Goal: Information Seeking & Learning: Learn about a topic

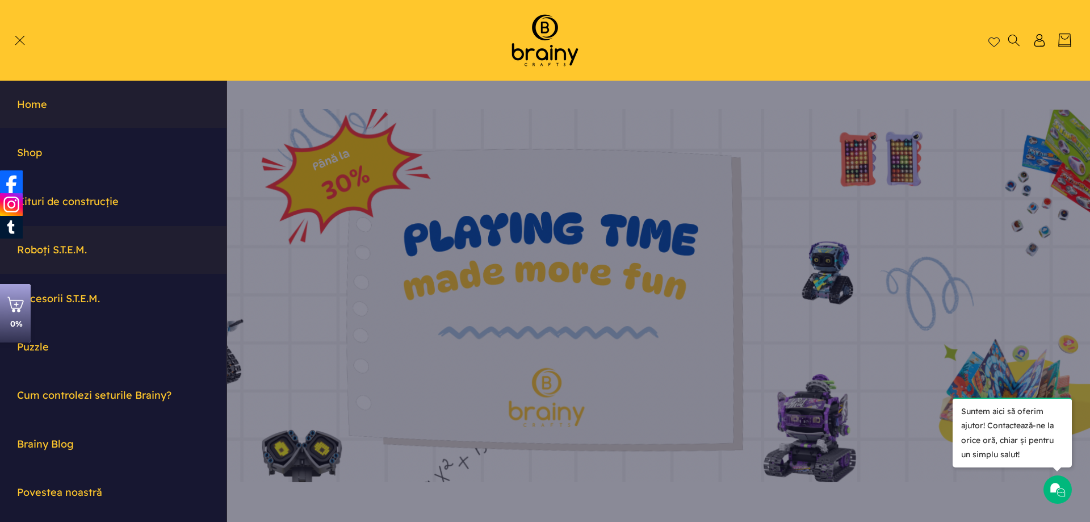
click at [66, 250] on link "Roboți S.T.E.M." at bounding box center [113, 249] width 226 height 47
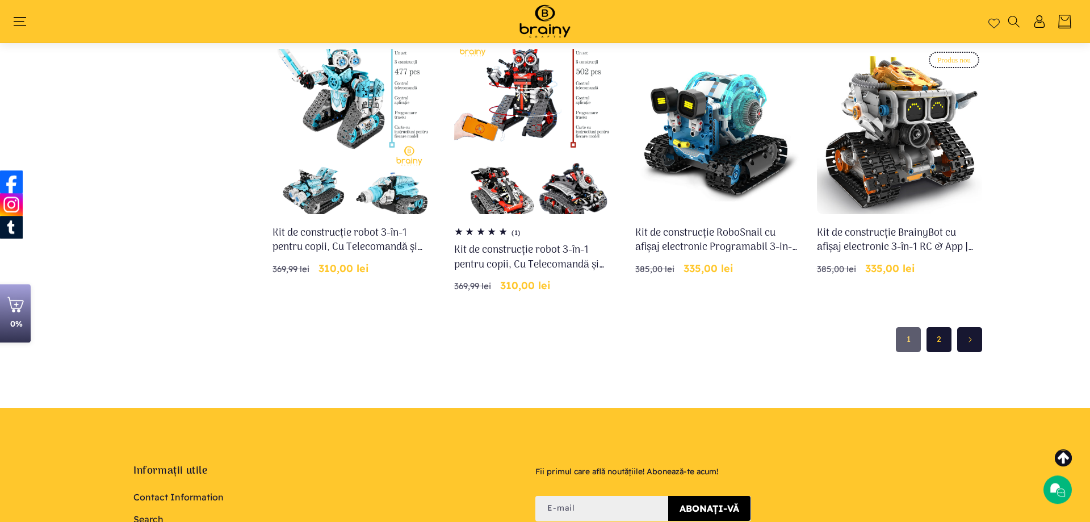
scroll to position [907, 0]
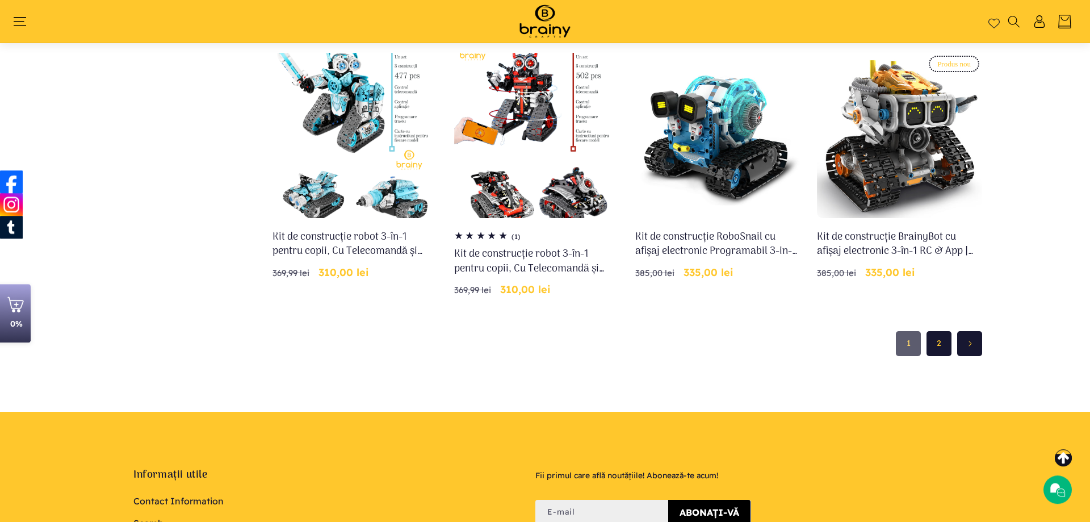
click at [938, 343] on link "2" at bounding box center [938, 343] width 25 height 25
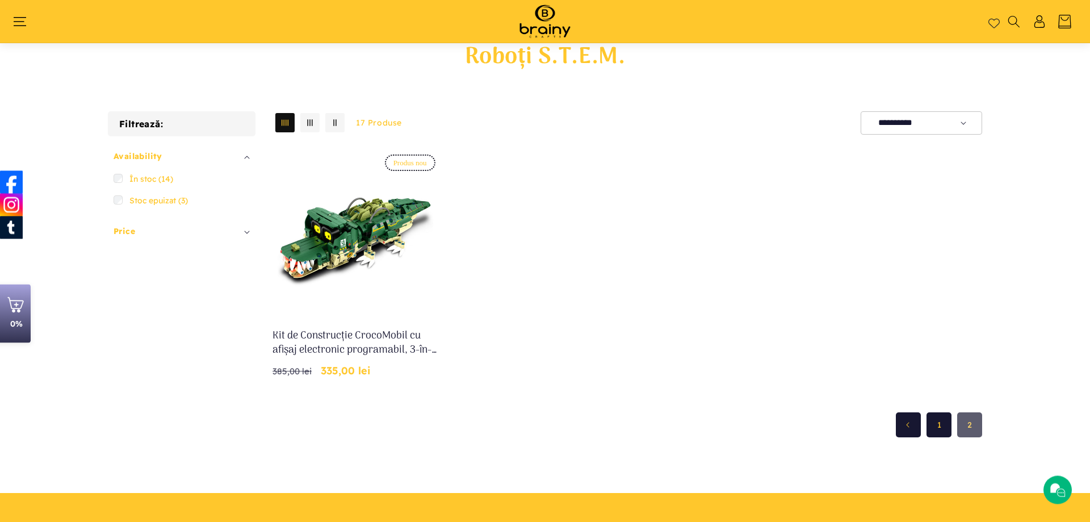
scroll to position [8, 0]
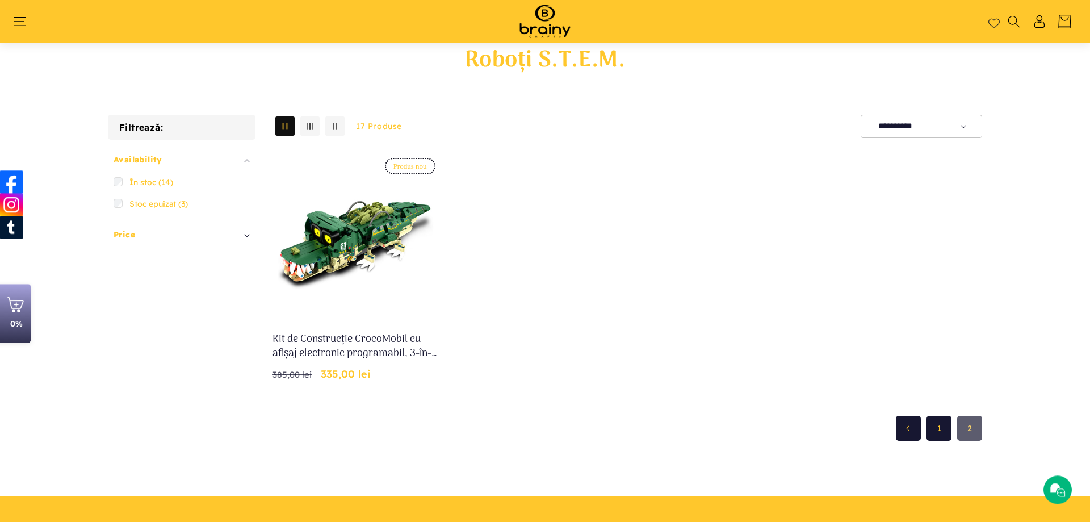
click at [939, 430] on link "1" at bounding box center [938, 427] width 25 height 25
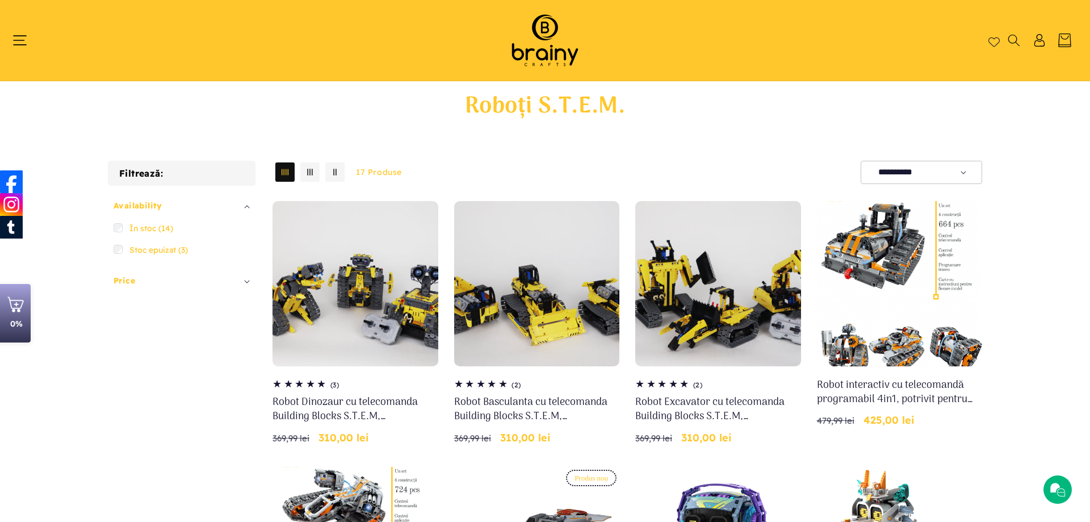
click at [24, 38] on icon "Meniu" at bounding box center [20, 40] width 14 height 14
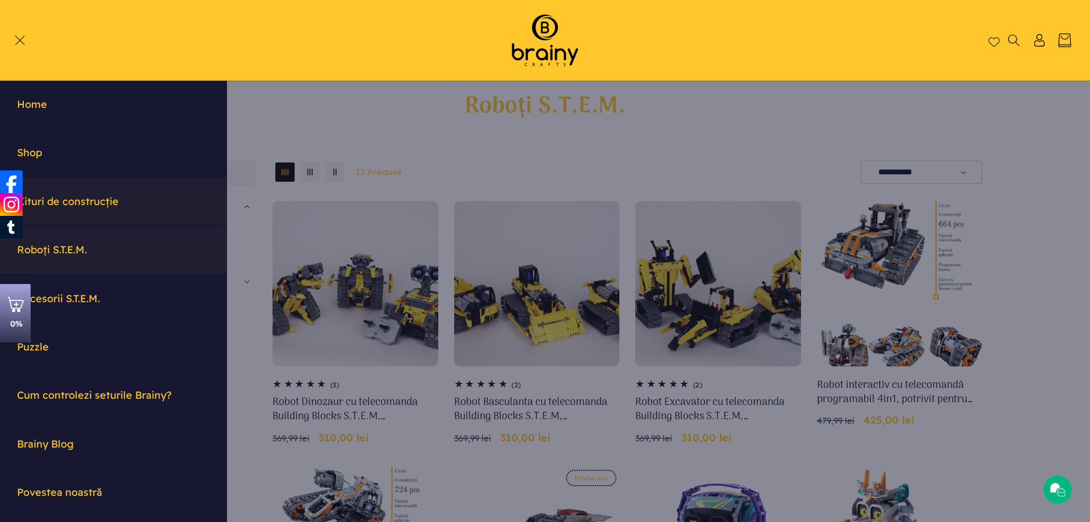
click at [72, 201] on link "Kituri de construcție" at bounding box center [113, 201] width 226 height 47
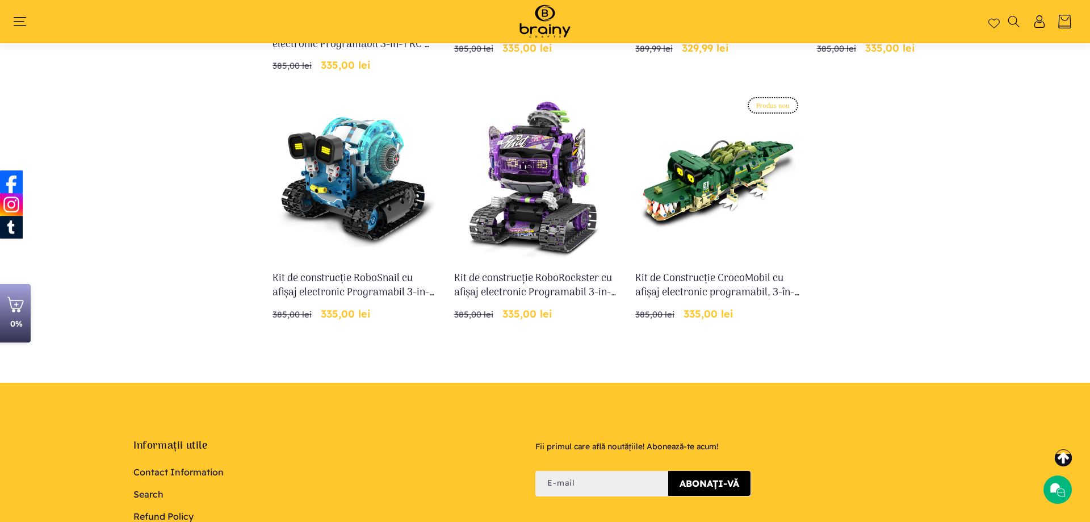
scroll to position [841, 0]
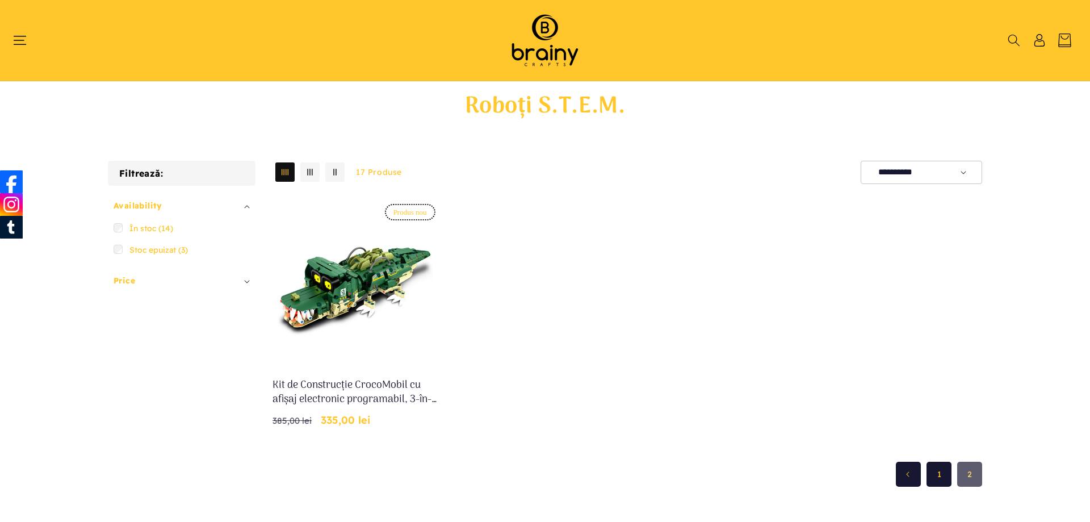
scroll to position [7, 0]
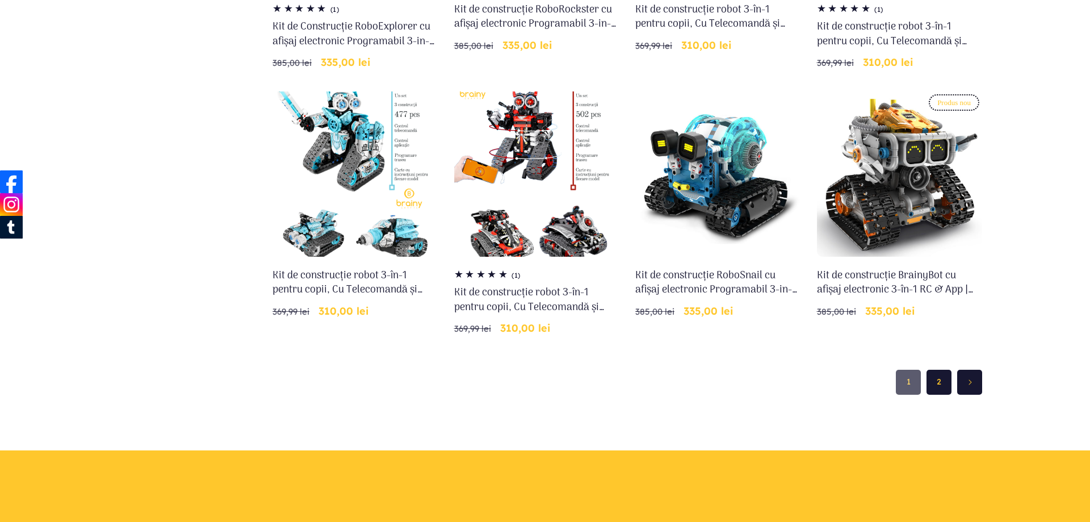
scroll to position [906, 0]
